Goal: Information Seeking & Learning: Check status

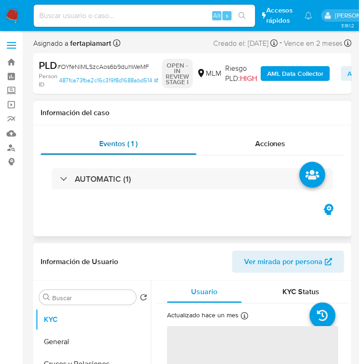
select select "10"
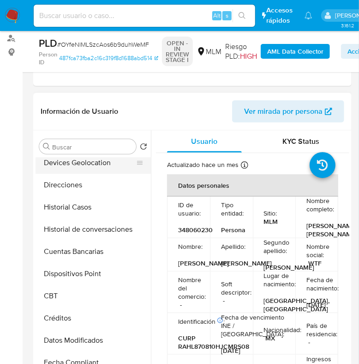
scroll to position [138, 0]
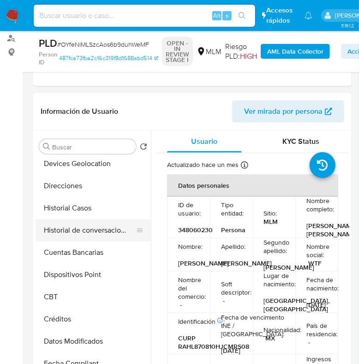
click at [95, 218] on button "Historial Casos" at bounding box center [93, 208] width 115 height 22
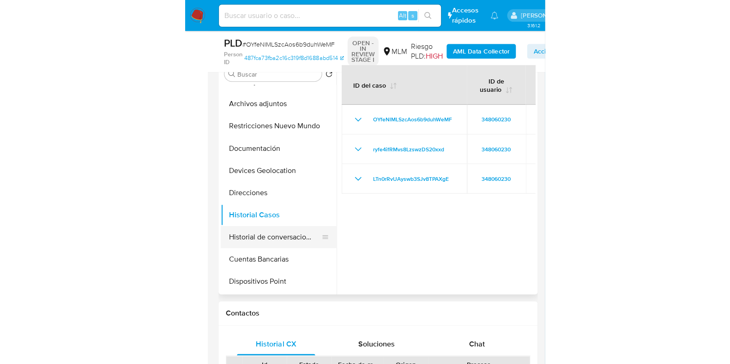
scroll to position [58, 0]
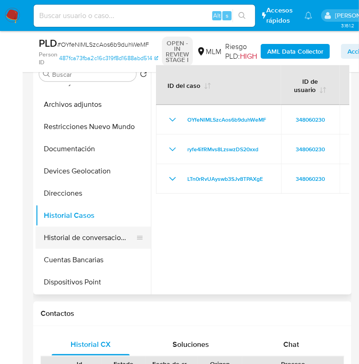
click at [92, 146] on button "Documentación" at bounding box center [93, 149] width 115 height 22
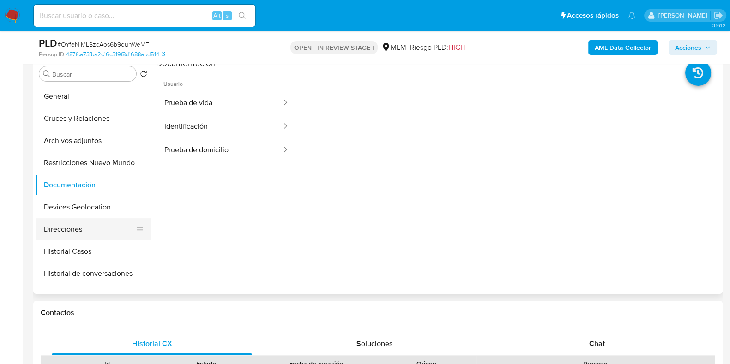
scroll to position [21, 0]
click at [92, 150] on button "Archivos adjuntos" at bounding box center [90, 141] width 108 height 22
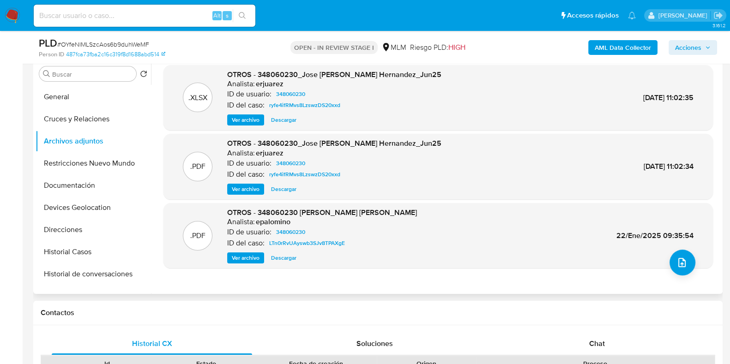
click at [246, 259] on span "Ver archivo" at bounding box center [246, 258] width 28 height 9
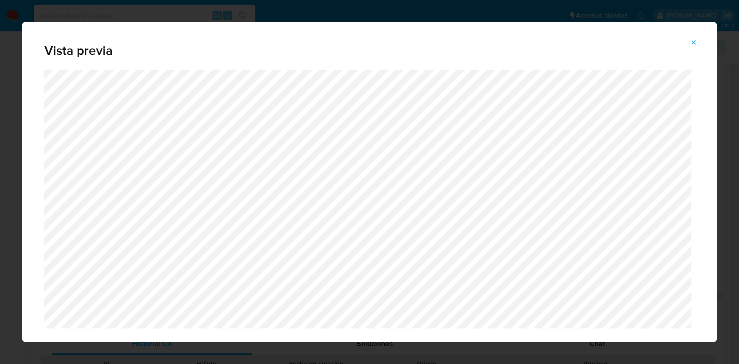
click at [368, 45] on icon "Attachment preview" at bounding box center [693, 42] width 7 height 7
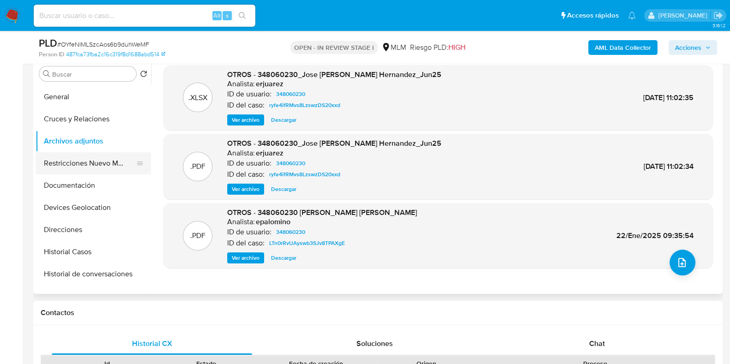
click at [74, 167] on button "Restricciones Nuevo Mundo" at bounding box center [90, 163] width 108 height 22
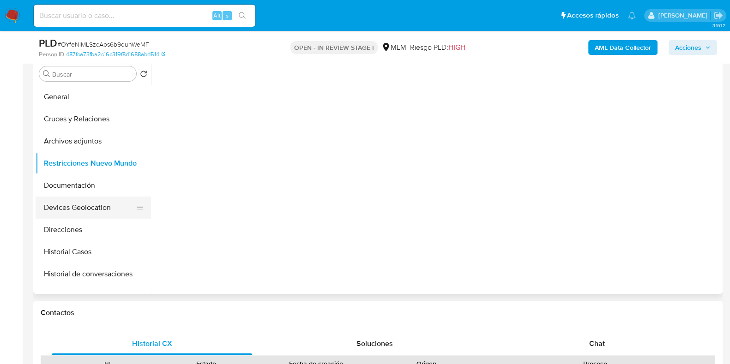
click at [72, 209] on button "Devices Geolocation" at bounding box center [90, 208] width 108 height 22
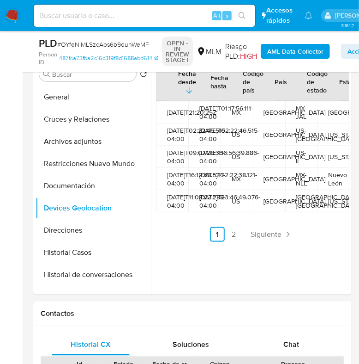
click at [330, 139] on div "Missouri" at bounding box center [333, 134] width 10 height 8
copy div "Missouri"
click at [267, 242] on link "Siguiente" at bounding box center [271, 234] width 49 height 15
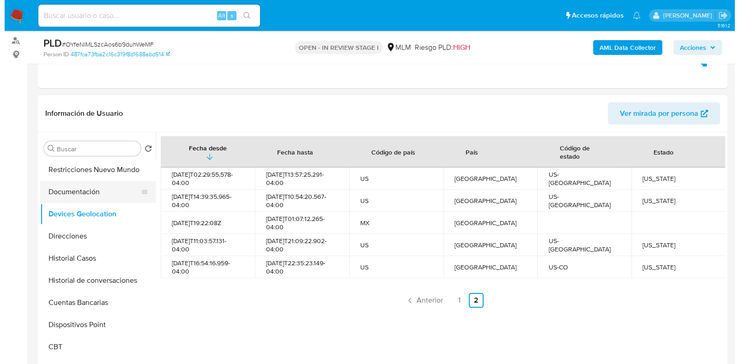
scroll to position [101, 0]
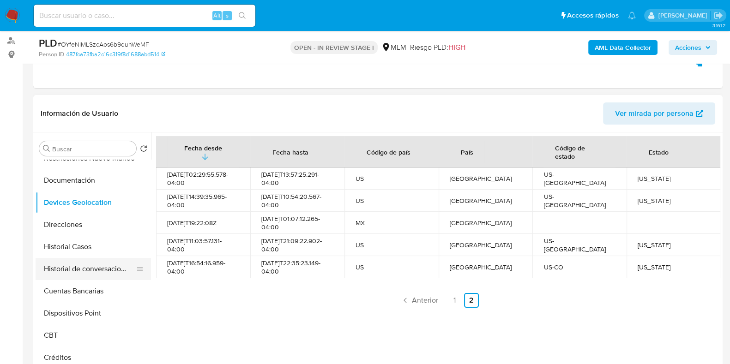
click at [95, 264] on button "Historial de conversaciones" at bounding box center [90, 269] width 108 height 22
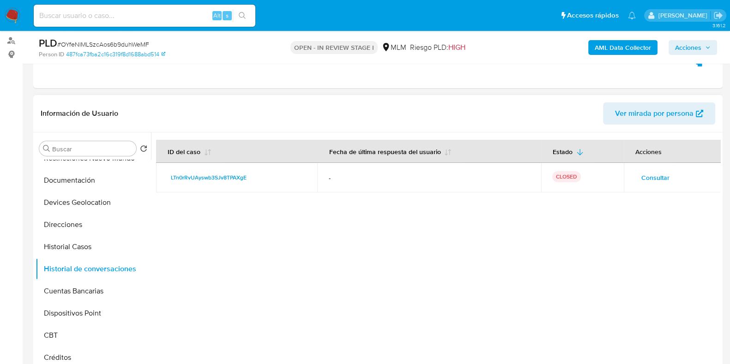
click at [368, 175] on span "Consultar" at bounding box center [656, 177] width 28 height 13
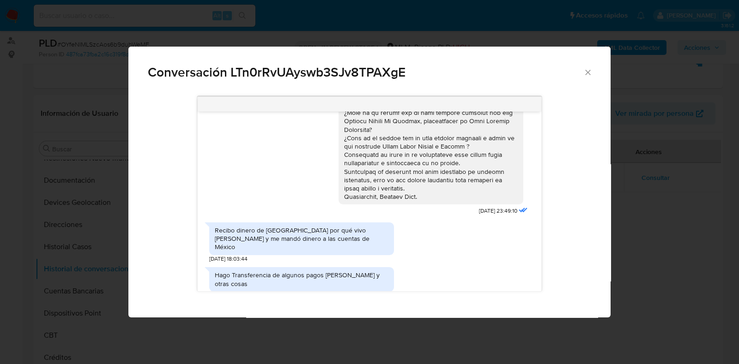
scroll to position [153, 0]
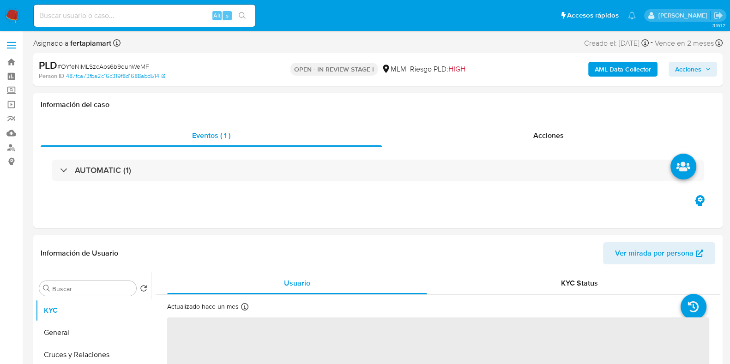
select select "10"
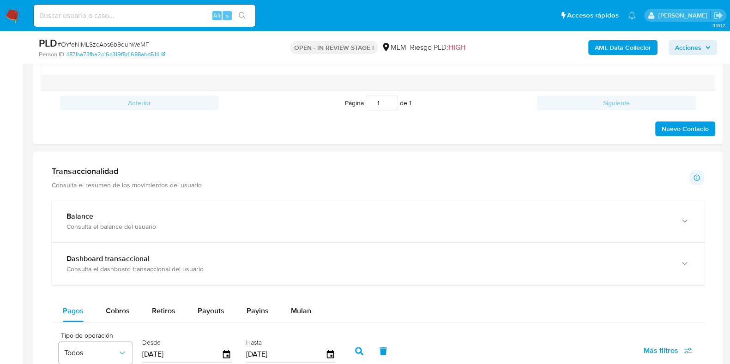
scroll to position [542, 0]
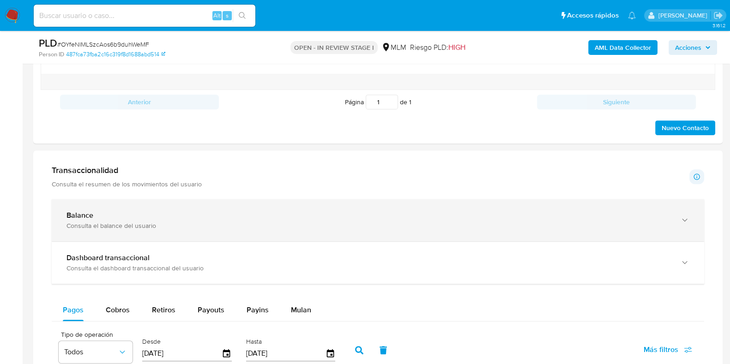
click at [315, 235] on div "Balance Consulta el balance del usuario" at bounding box center [378, 221] width 653 height 42
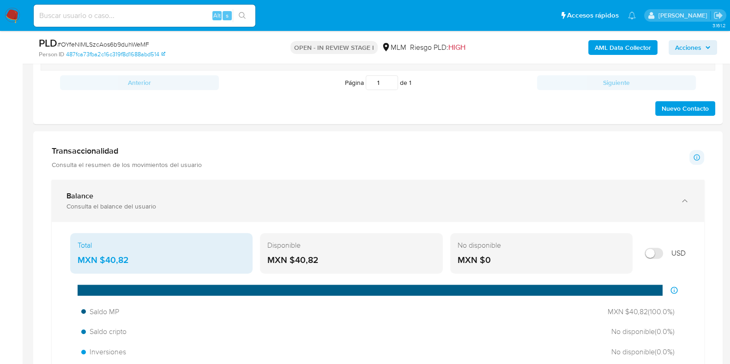
scroll to position [562, 0]
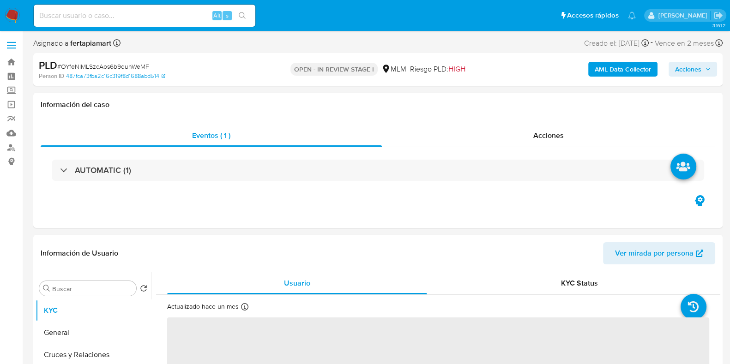
select select "10"
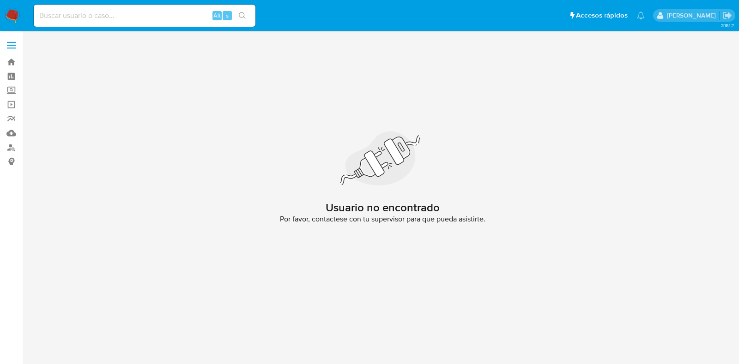
click at [12, 16] on img at bounding box center [13, 16] width 16 height 16
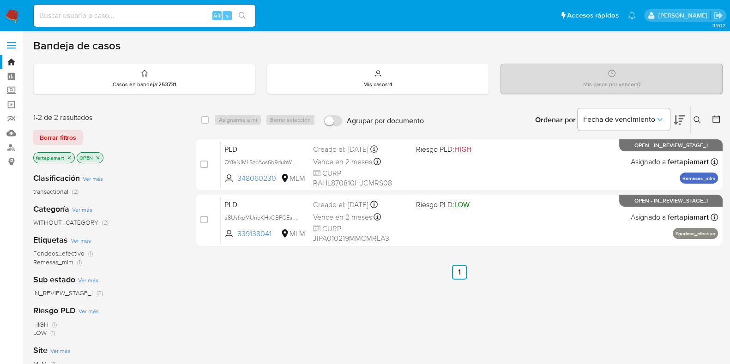
click at [297, 290] on div "select-all-cases-checkbox Asignarme a mí Borrar selección Agrupar por documento…" at bounding box center [459, 314] width 527 height 418
click at [362, 86] on div "Mis casos : 4" at bounding box center [377, 79] width 221 height 30
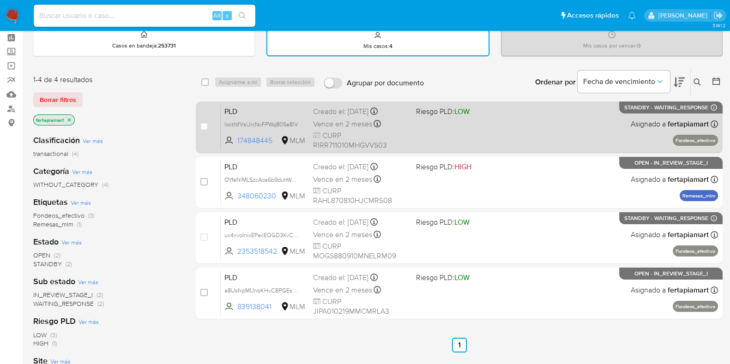
scroll to position [40, 0]
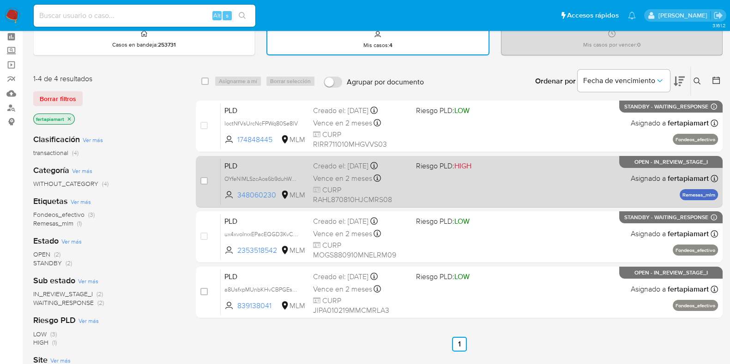
click at [320, 186] on icon at bounding box center [316, 189] width 7 height 7
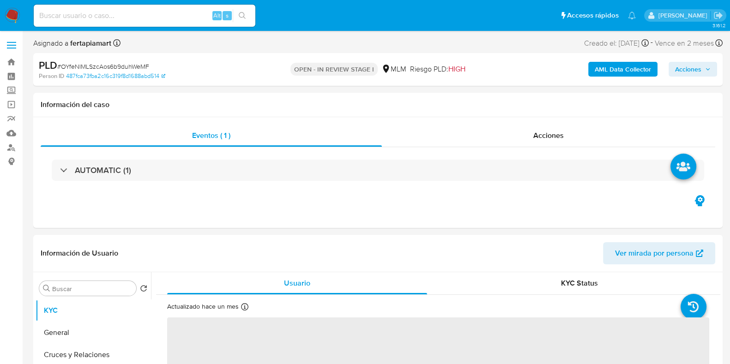
select select "10"
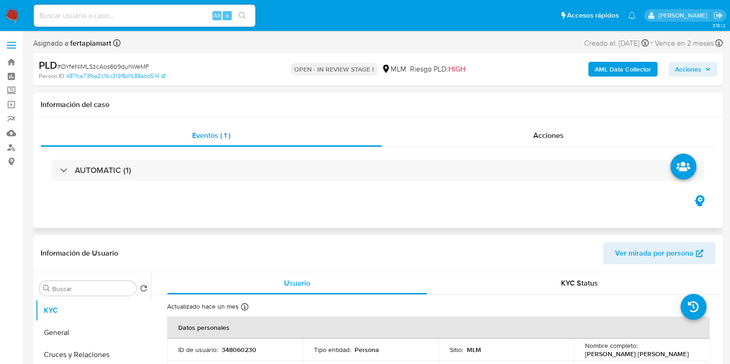
click at [176, 116] on div "Información del caso" at bounding box center [378, 105] width 690 height 24
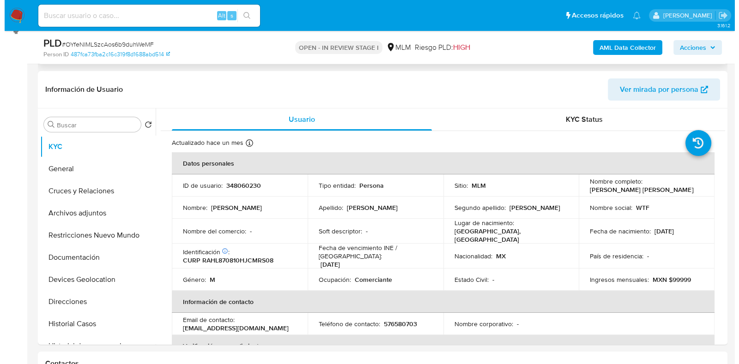
scroll to position [134, 0]
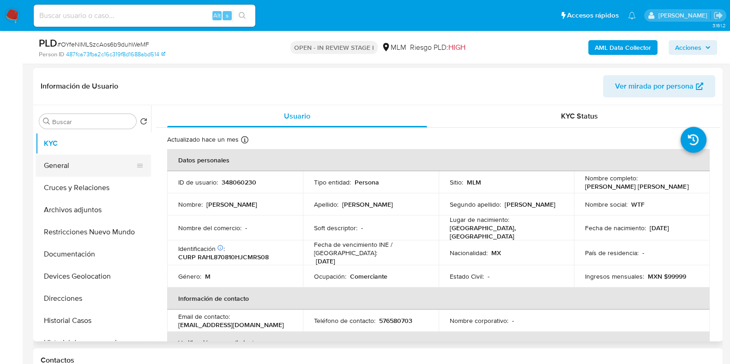
click at [76, 171] on button "General" at bounding box center [90, 166] width 108 height 22
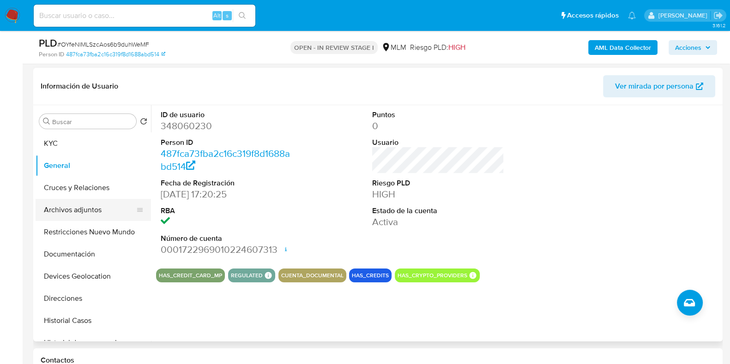
click at [79, 214] on button "Archivos adjuntos" at bounding box center [90, 210] width 108 height 22
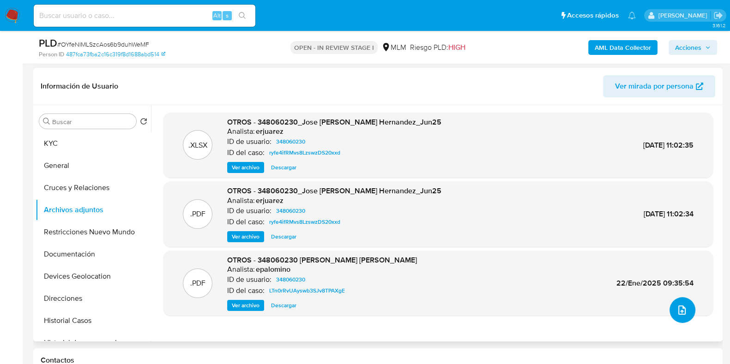
click at [677, 309] on icon "upload-file" at bounding box center [682, 310] width 11 height 11
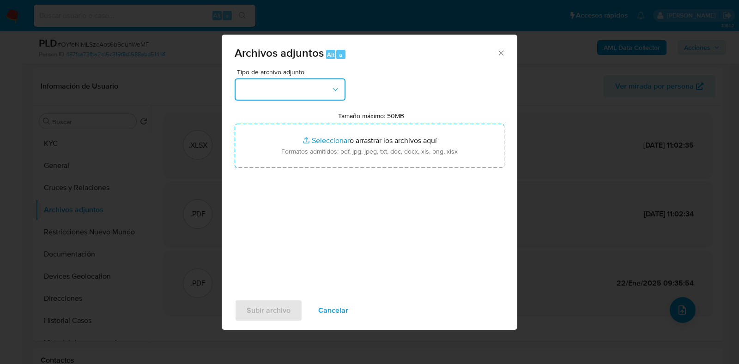
click at [332, 93] on icon "button" at bounding box center [335, 89] width 9 height 9
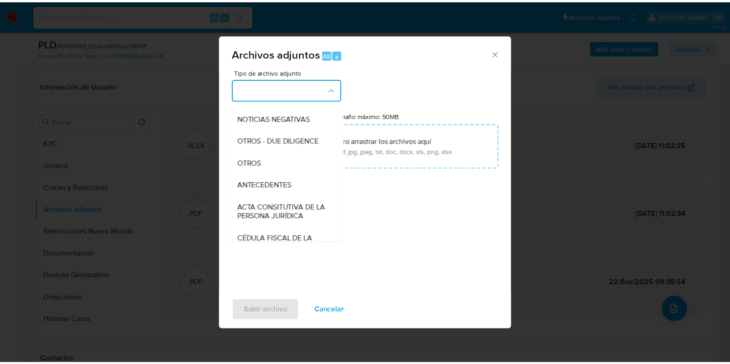
scroll to position [104, 0]
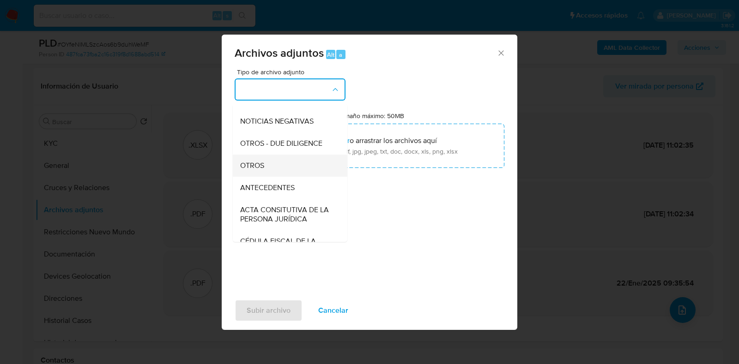
click at [268, 176] on div "OTROS" at bounding box center [287, 166] width 94 height 22
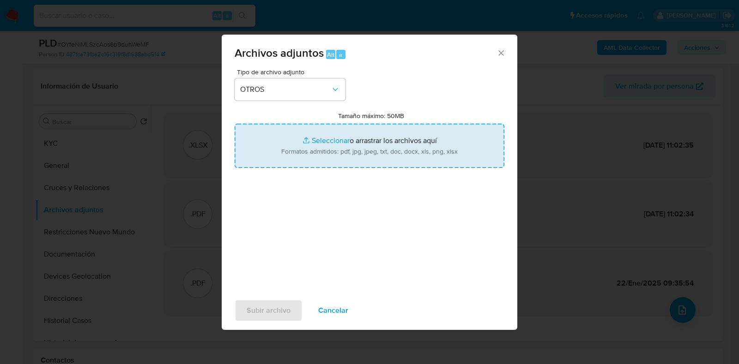
click at [358, 139] on input "Tamaño máximo: 50MB Seleccionar archivos" at bounding box center [370, 146] width 270 height 44
type input "C:\fakepath\348060230_CLIENTE JOSE LUIS RAMIREZ HERNANDEZ_SEP2025.pdf"
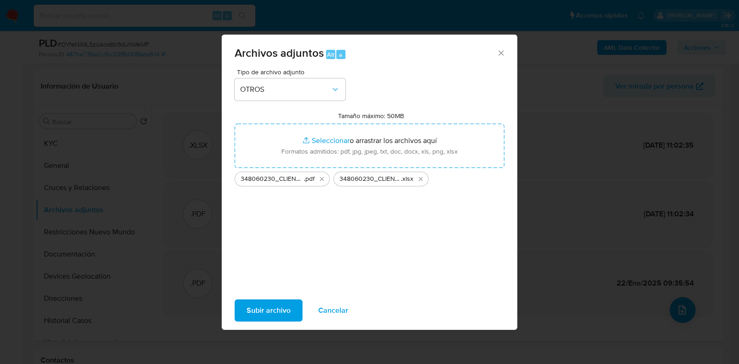
click at [267, 306] on span "Subir archivo" at bounding box center [269, 311] width 44 height 20
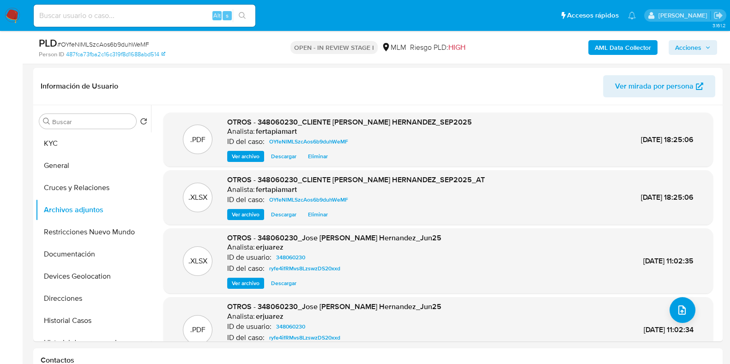
click at [621, 48] on b "AML Data Collector" at bounding box center [623, 47] width 56 height 15
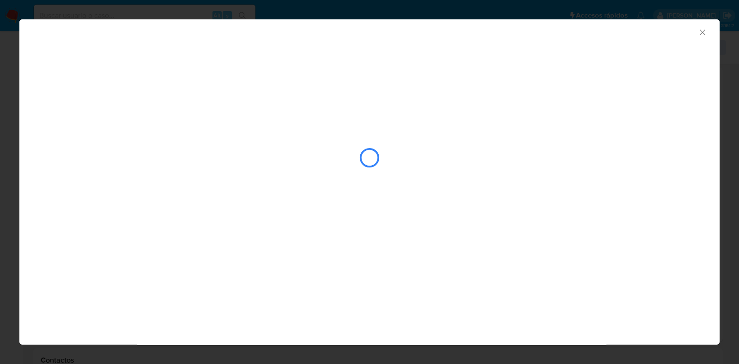
click at [700, 29] on icon "Cerrar ventana" at bounding box center [702, 32] width 9 height 9
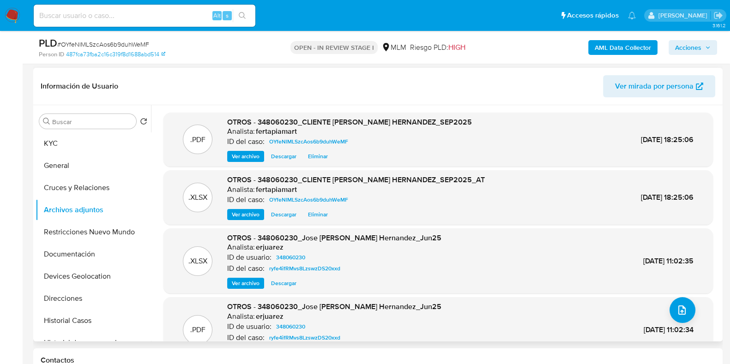
click at [681, 84] on span "Ver mirada por persona" at bounding box center [654, 86] width 79 height 22
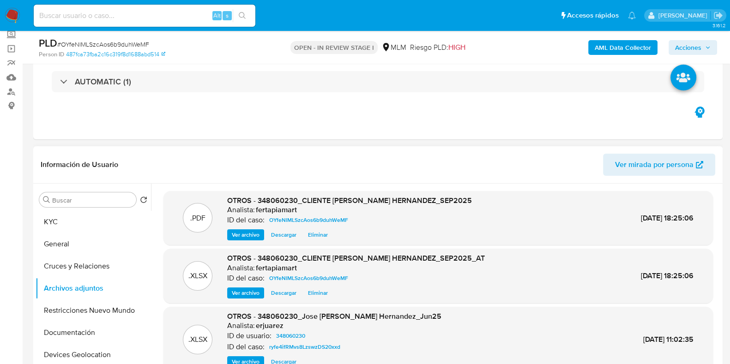
scroll to position [0, 0]
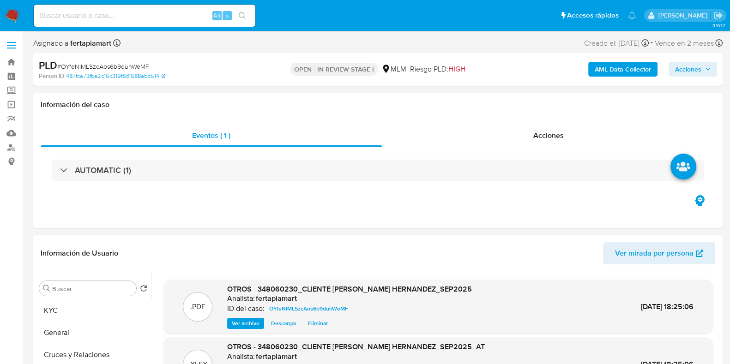
click at [676, 68] on span "Acciones" at bounding box center [688, 69] width 26 height 15
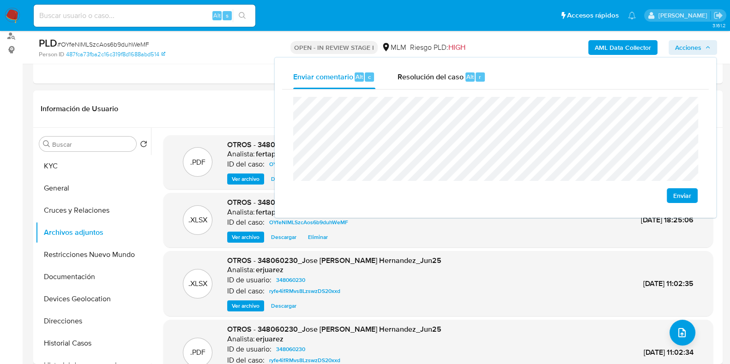
scroll to position [99, 0]
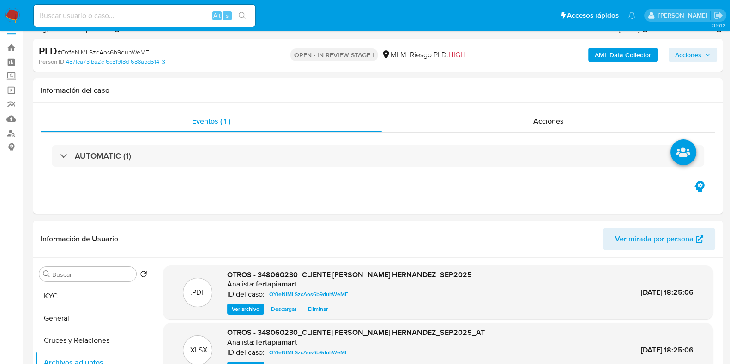
scroll to position [0, 0]
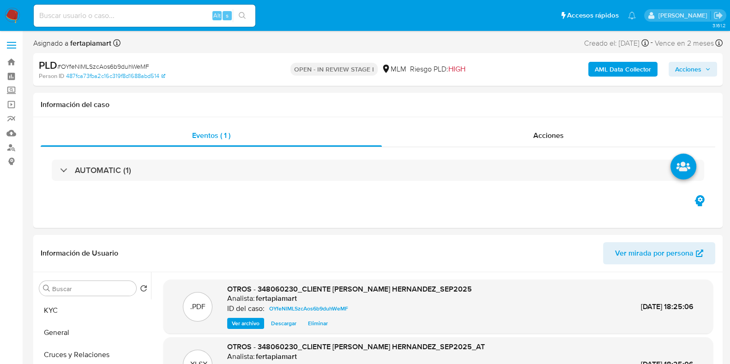
click at [13, 19] on img at bounding box center [13, 16] width 16 height 16
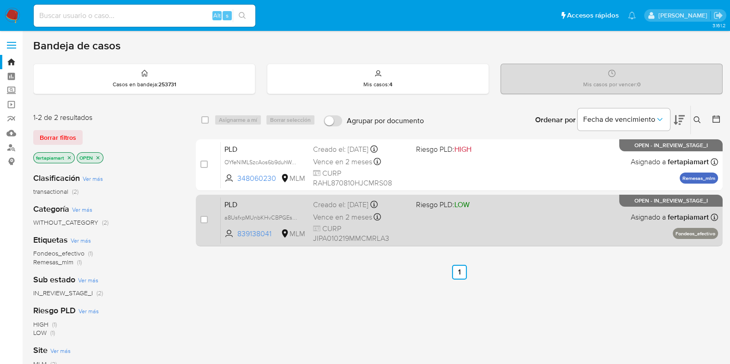
click at [465, 215] on div "PLD a8UsfxpMUnbKHvCBPGEsU5pm 839138041 MLM Riesgo PLD: LOW Creado el: [DATE] Cr…" at bounding box center [469, 220] width 497 height 47
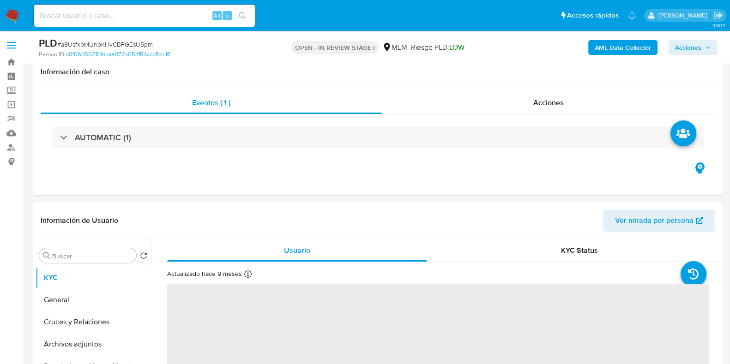
select select "10"
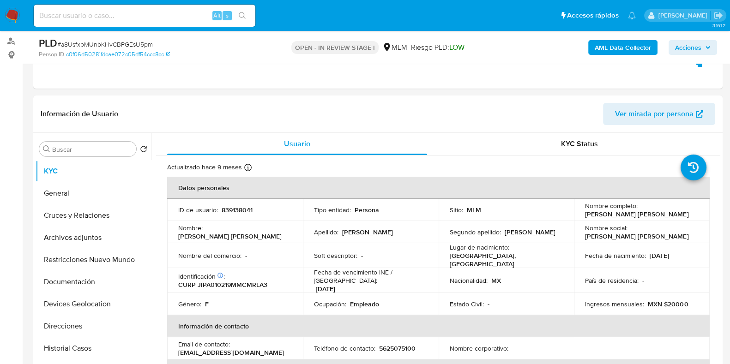
click at [13, 17] on img at bounding box center [13, 16] width 16 height 16
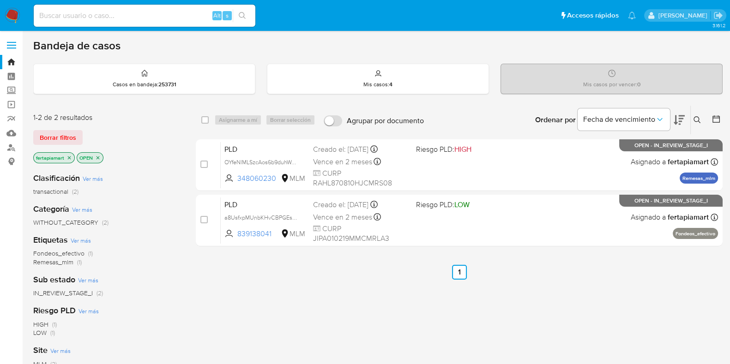
click at [604, 182] on div "PLD OYfeNlMLSzcAos6b9duhWeMF 348060230 MLM Riesgo PLD: HIGH Creado el: [DATE] C…" at bounding box center [469, 165] width 497 height 47
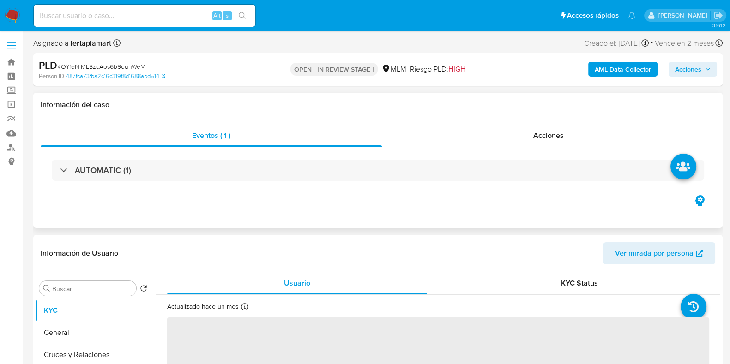
select select "10"
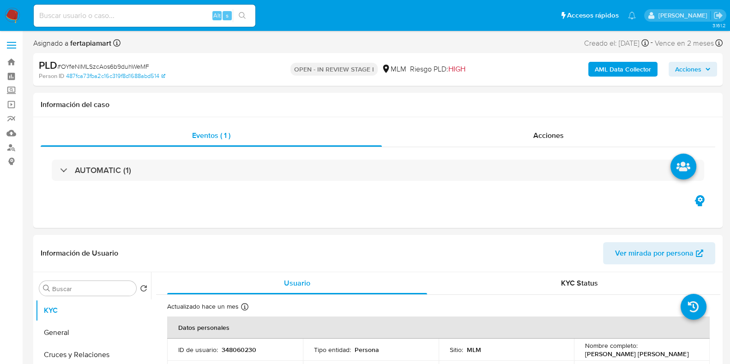
click at [681, 73] on span "Acciones" at bounding box center [688, 69] width 26 height 15
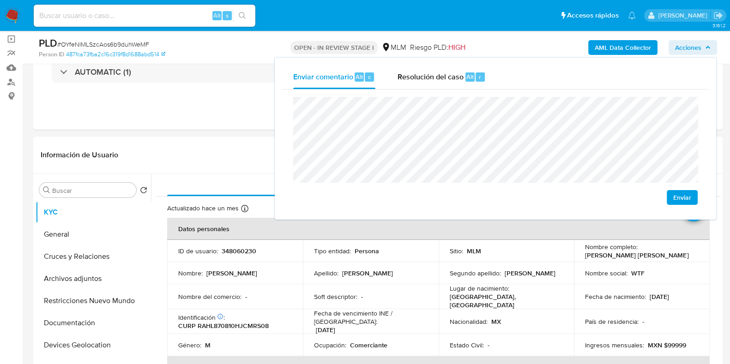
scroll to position [94, 0]
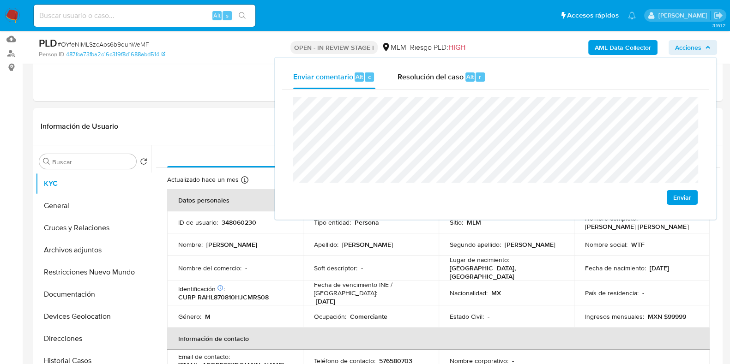
click at [685, 191] on span "Enviar" at bounding box center [682, 197] width 18 height 13
click at [427, 84] on div "Resolución del caso Alt r" at bounding box center [442, 77] width 88 height 24
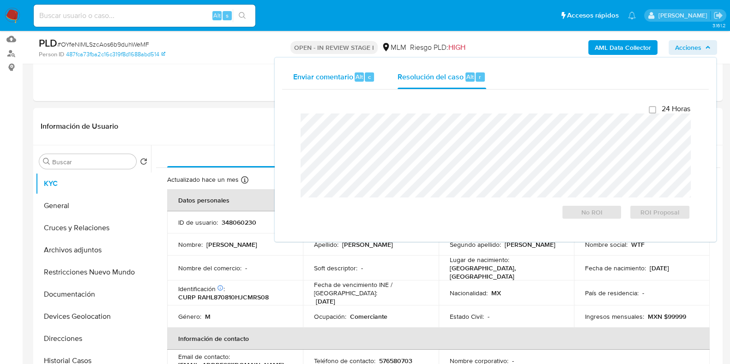
click at [339, 80] on span "Enviar comentario" at bounding box center [323, 76] width 60 height 11
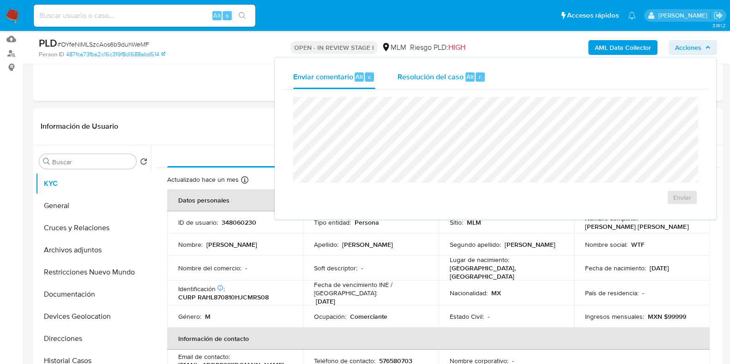
click at [412, 82] on div "Resolución del caso Alt r" at bounding box center [442, 77] width 88 height 24
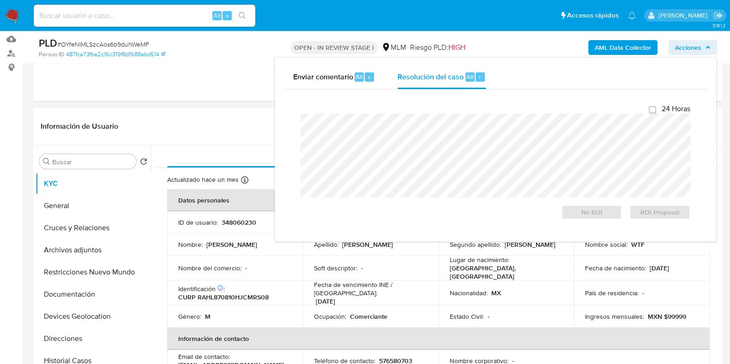
click at [196, 124] on header "Información de Usuario Ver mirada por persona" at bounding box center [378, 126] width 675 height 22
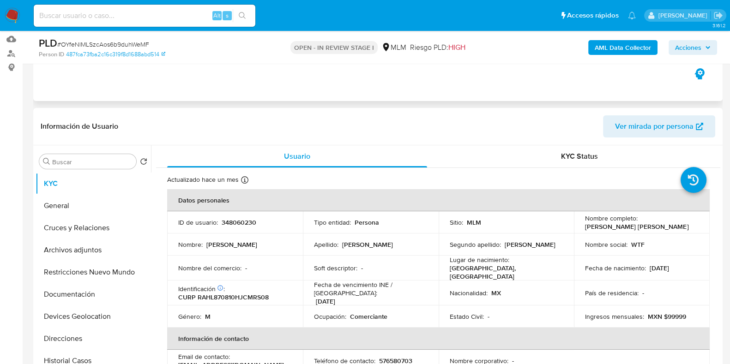
click at [275, 99] on div "Eventos ( 1 ) Acciones AUTOMATIC (1)" at bounding box center [378, 45] width 690 height 111
click at [113, 14] on input at bounding box center [145, 16] width 222 height 12
paste input "604737156"
type input "604737156"
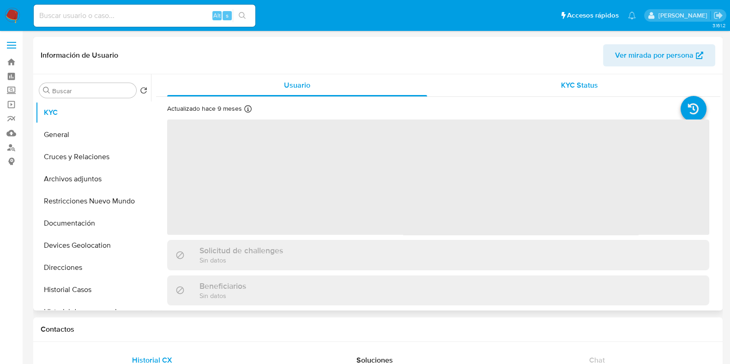
select select "10"
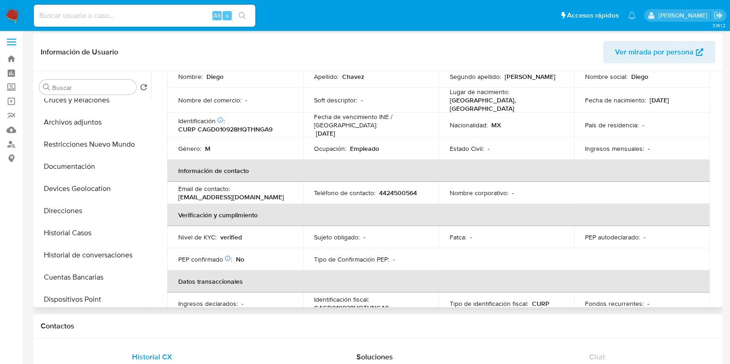
scroll to position [67, 0]
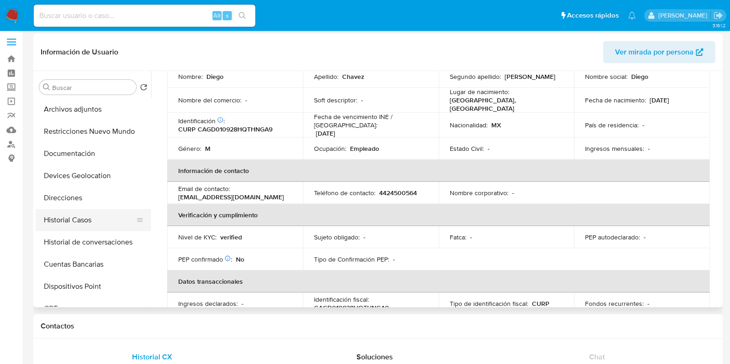
click at [90, 214] on button "Historial Casos" at bounding box center [90, 220] width 108 height 22
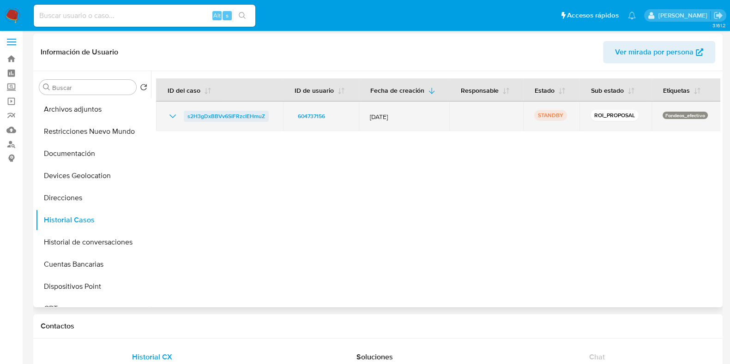
click at [235, 119] on span "s2H3gDxBBVv6SIFRzcIEHmuZ" at bounding box center [227, 116] width 78 height 11
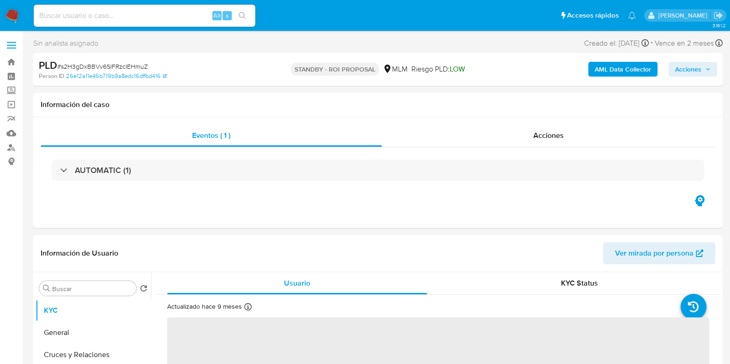
select select "10"
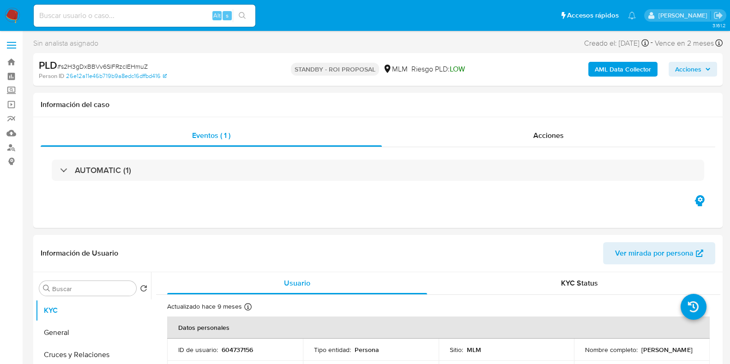
click at [704, 74] on span "Acciones" at bounding box center [693, 69] width 36 height 13
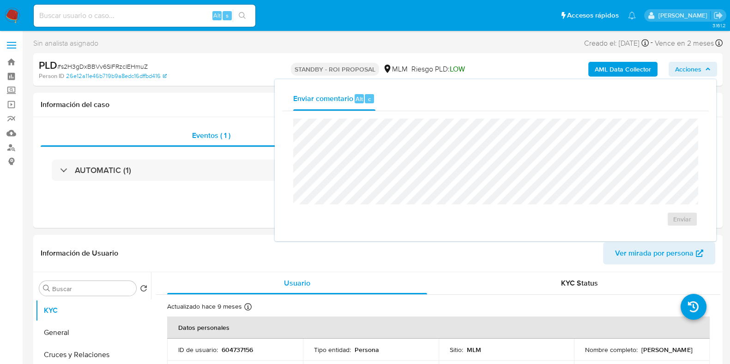
click at [418, 73] on span "Riesgo PLD: LOW" at bounding box center [439, 69] width 54 height 10
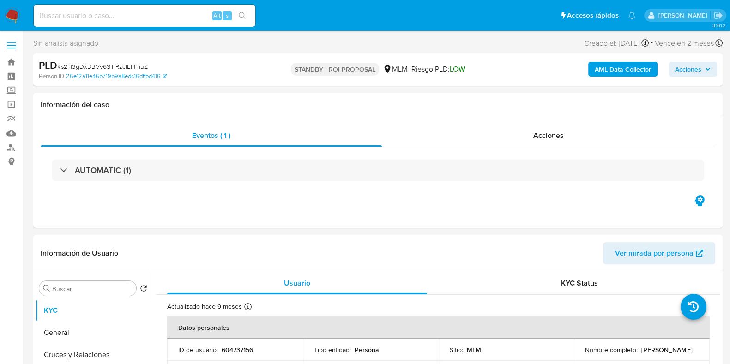
click at [676, 73] on span "Acciones" at bounding box center [688, 69] width 26 height 15
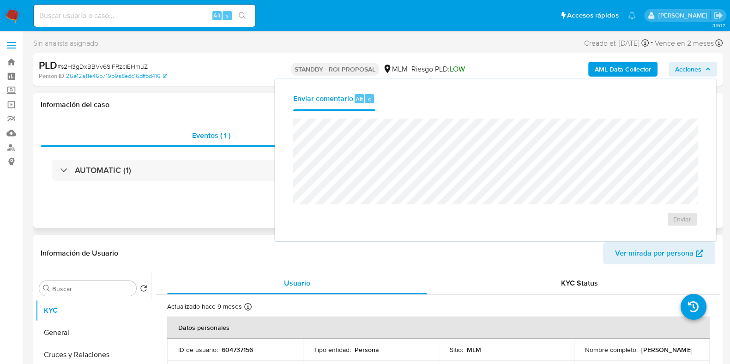
click at [248, 200] on div "Eventos ( 1 ) Acciones AUTOMATIC (1)" at bounding box center [378, 172] width 690 height 111
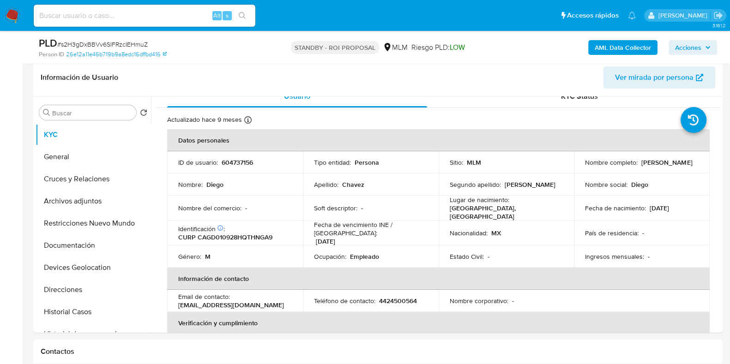
scroll to position [11, 0]
click at [11, 19] on img at bounding box center [13, 16] width 16 height 16
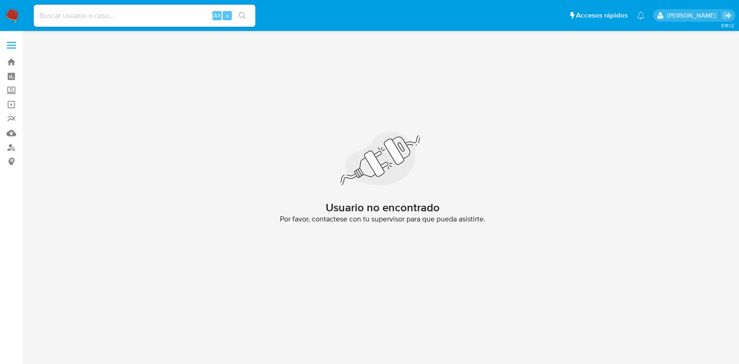
drag, startPoint x: 25, startPoint y: 17, endPoint x: 14, endPoint y: 17, distance: 11.1
click at [14, 17] on nav "Pausado Ver notificaciones Alt s Accesos rápidos Presiona las siguientes teclas…" at bounding box center [369, 15] width 739 height 31
click at [14, 17] on img at bounding box center [13, 16] width 16 height 16
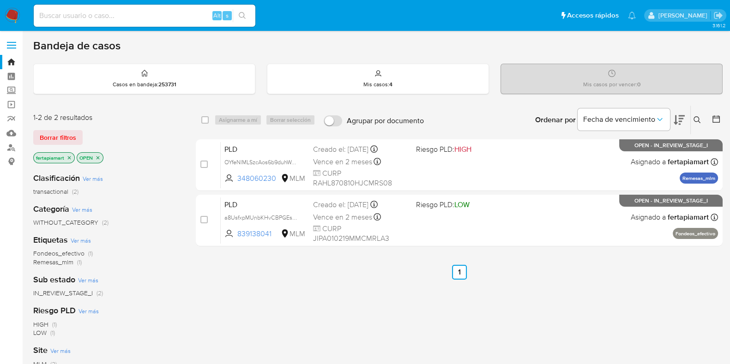
click at [159, 113] on div "1-2 de 2 resultados" at bounding box center [107, 118] width 148 height 10
click at [120, 18] on input at bounding box center [145, 16] width 222 height 12
paste input "1005739513"
type input "1005739513"
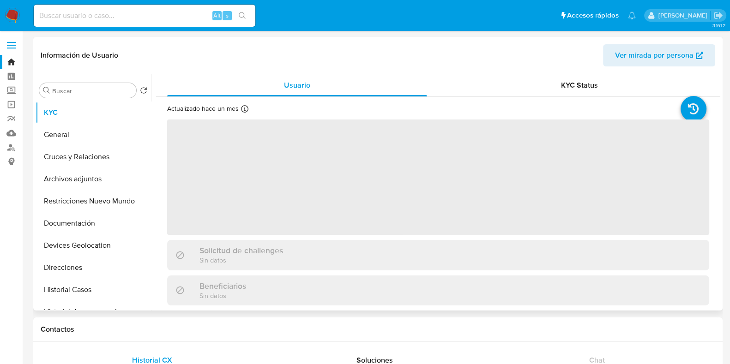
select select "10"
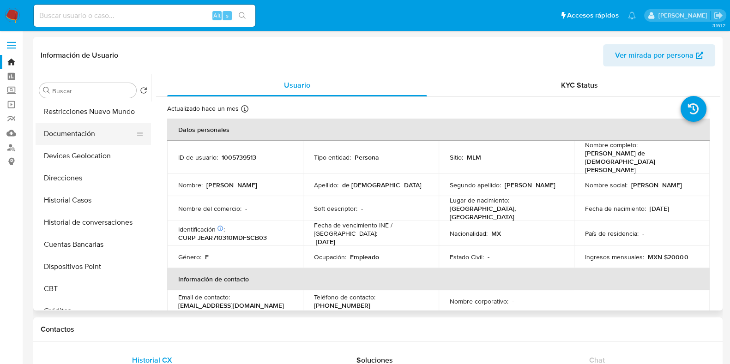
scroll to position [90, 0]
click at [83, 202] on button "Historial Casos" at bounding box center [90, 200] width 108 height 22
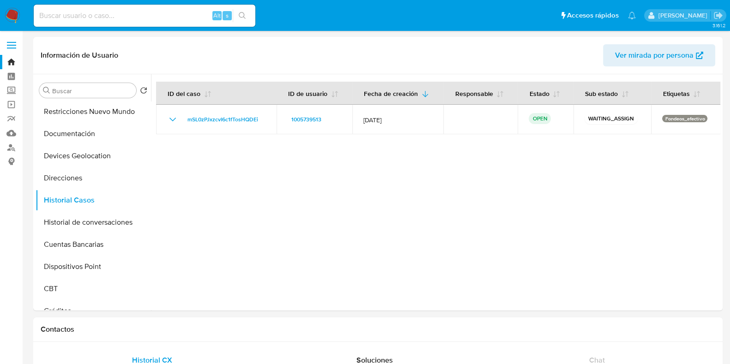
click at [86, 28] on div "Alt s" at bounding box center [145, 16] width 222 height 26
click at [91, 14] on input at bounding box center [145, 16] width 222 height 12
paste input "811063455"
type input "811063455"
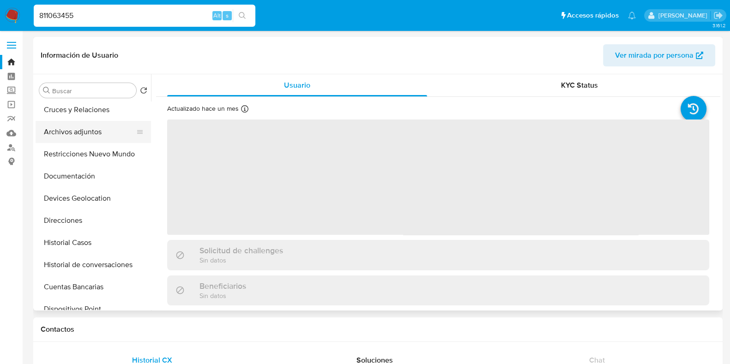
select select "10"
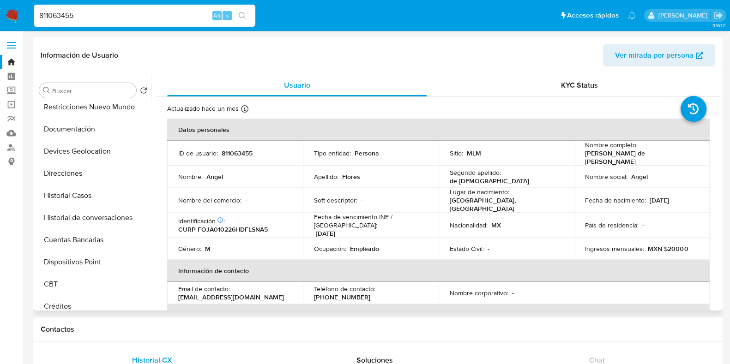
scroll to position [94, 0]
click at [82, 194] on button "Historial Casos" at bounding box center [90, 196] width 108 height 22
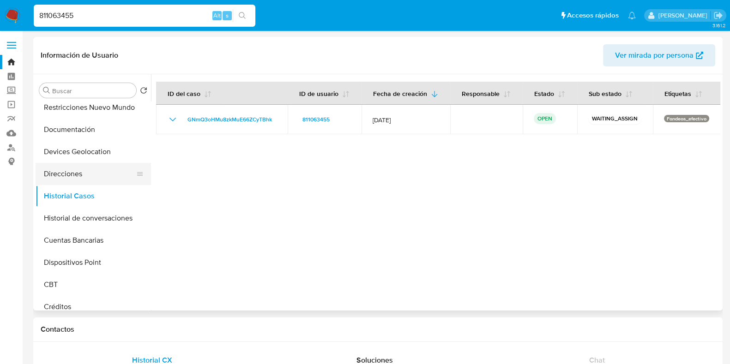
scroll to position [0, 0]
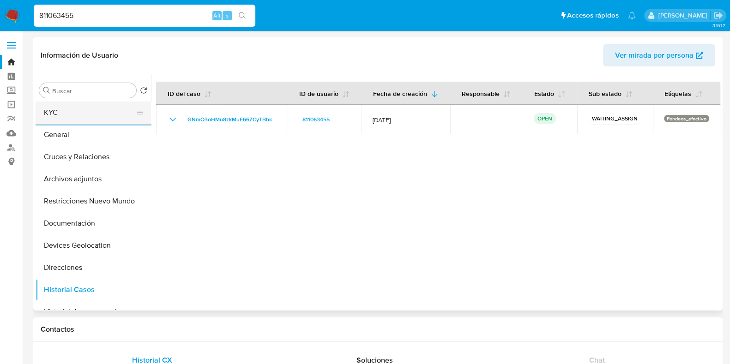
click at [69, 110] on button "KYC" at bounding box center [90, 113] width 108 height 22
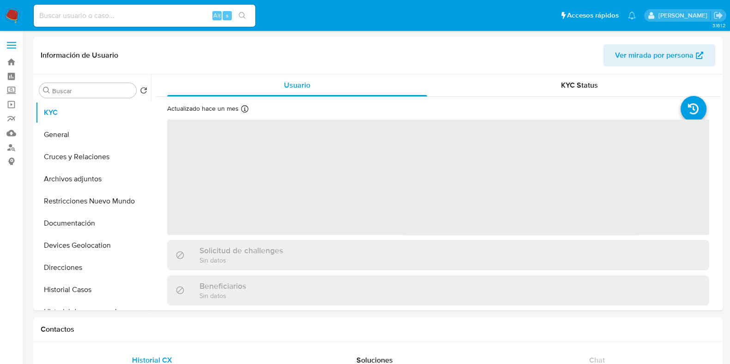
select select "10"
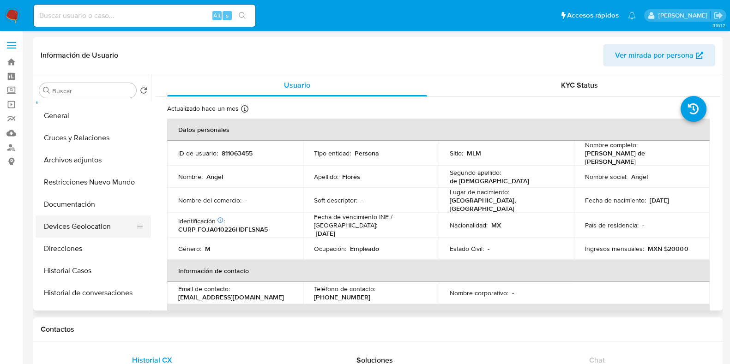
scroll to position [20, 0]
click at [85, 271] on button "Historial Casos" at bounding box center [90, 270] width 108 height 22
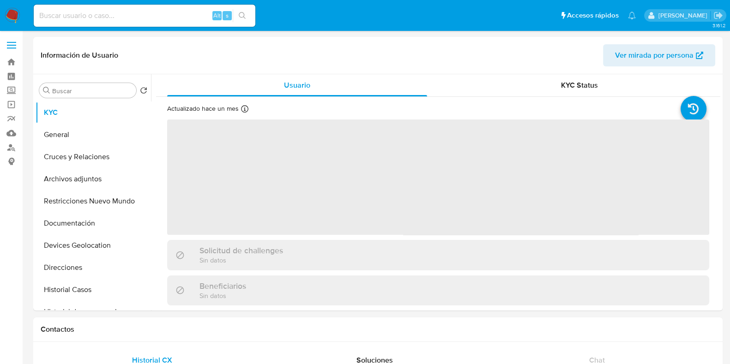
select select "10"
